Goal: Task Accomplishment & Management: Use online tool/utility

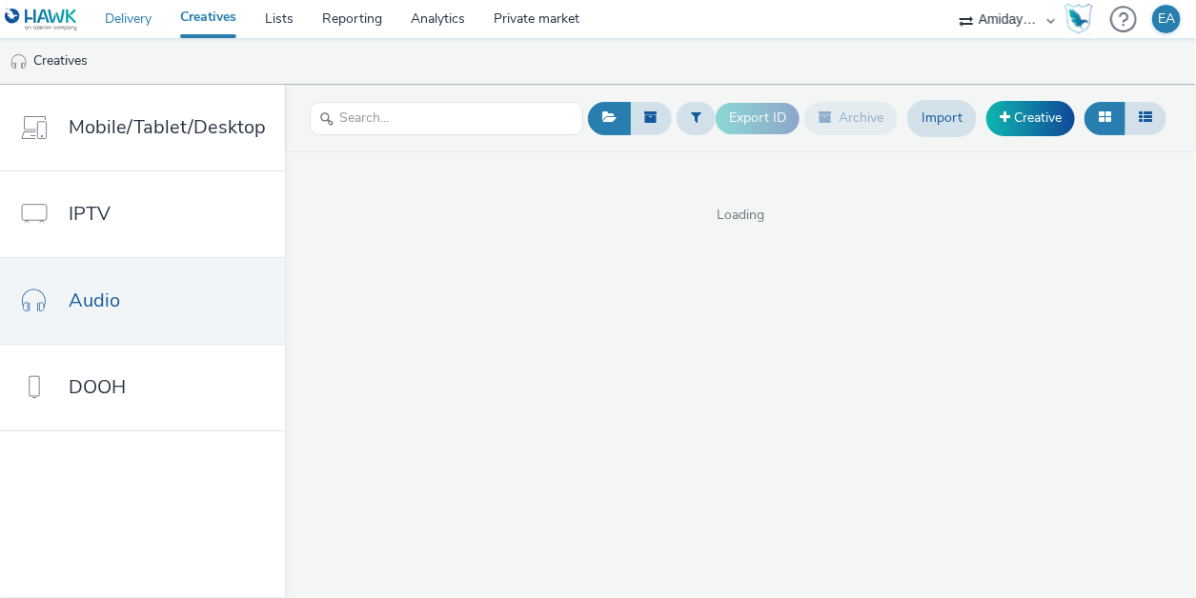
click at [133, 21] on link "Delivery" at bounding box center [128, 19] width 75 height 38
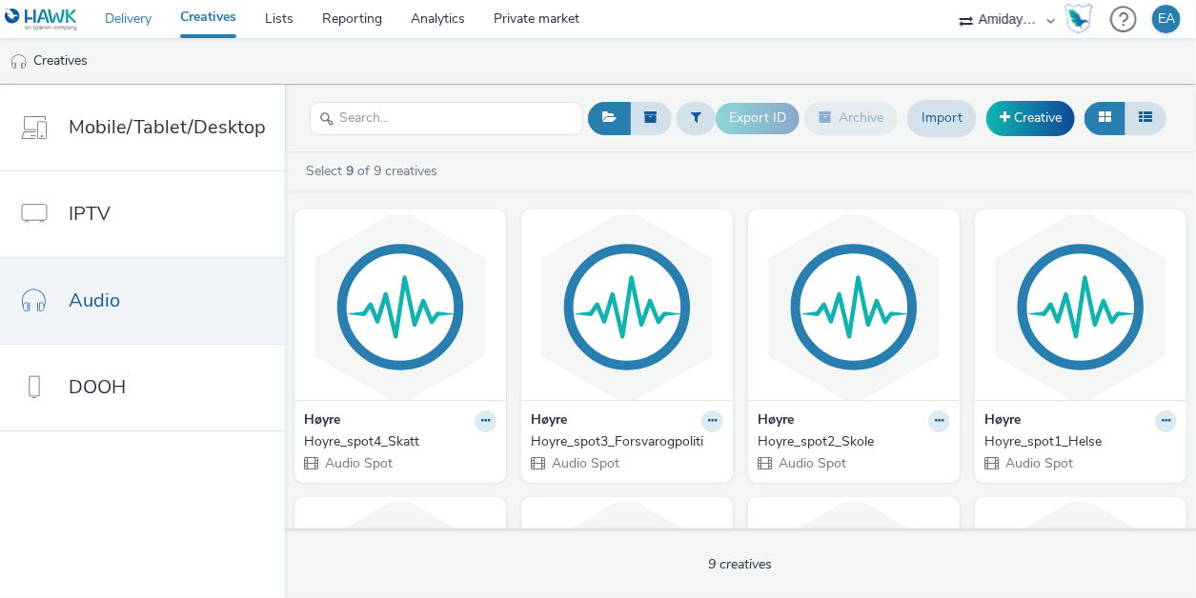
click at [133, 21] on link "Delivery" at bounding box center [128, 19] width 75 height 38
